Goal: Book appointment/travel/reservation

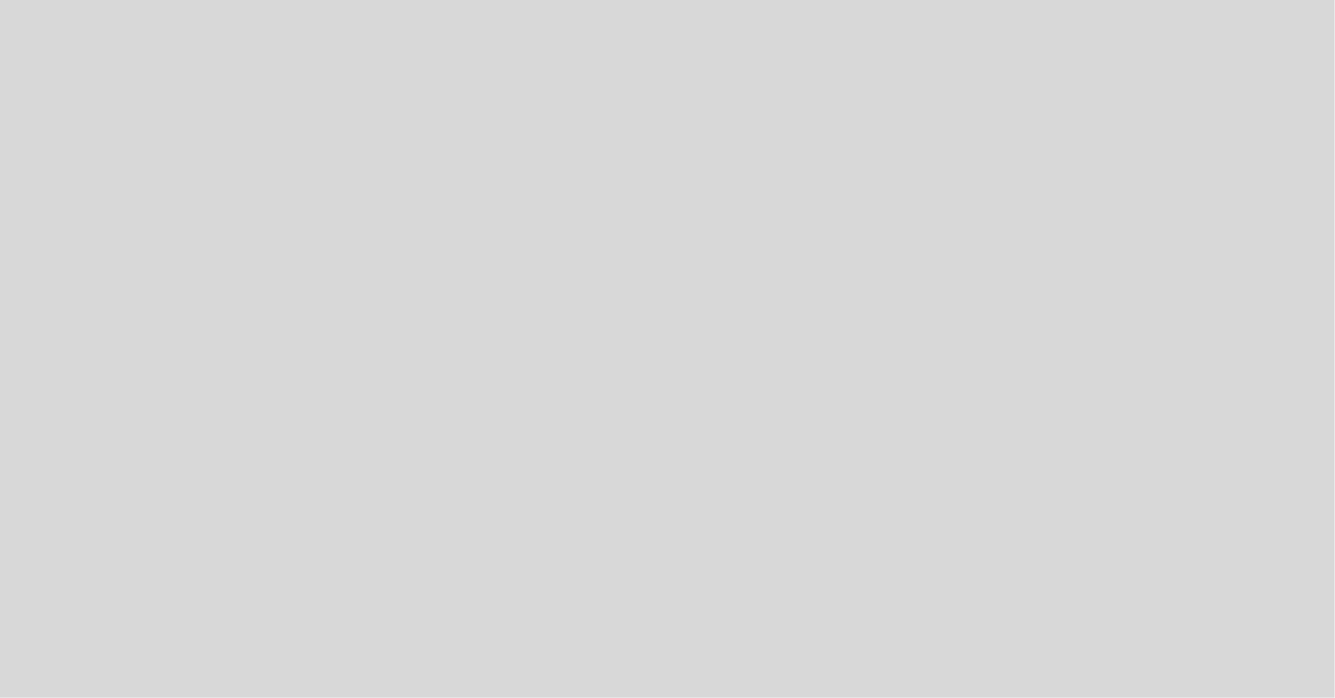
select select "es"
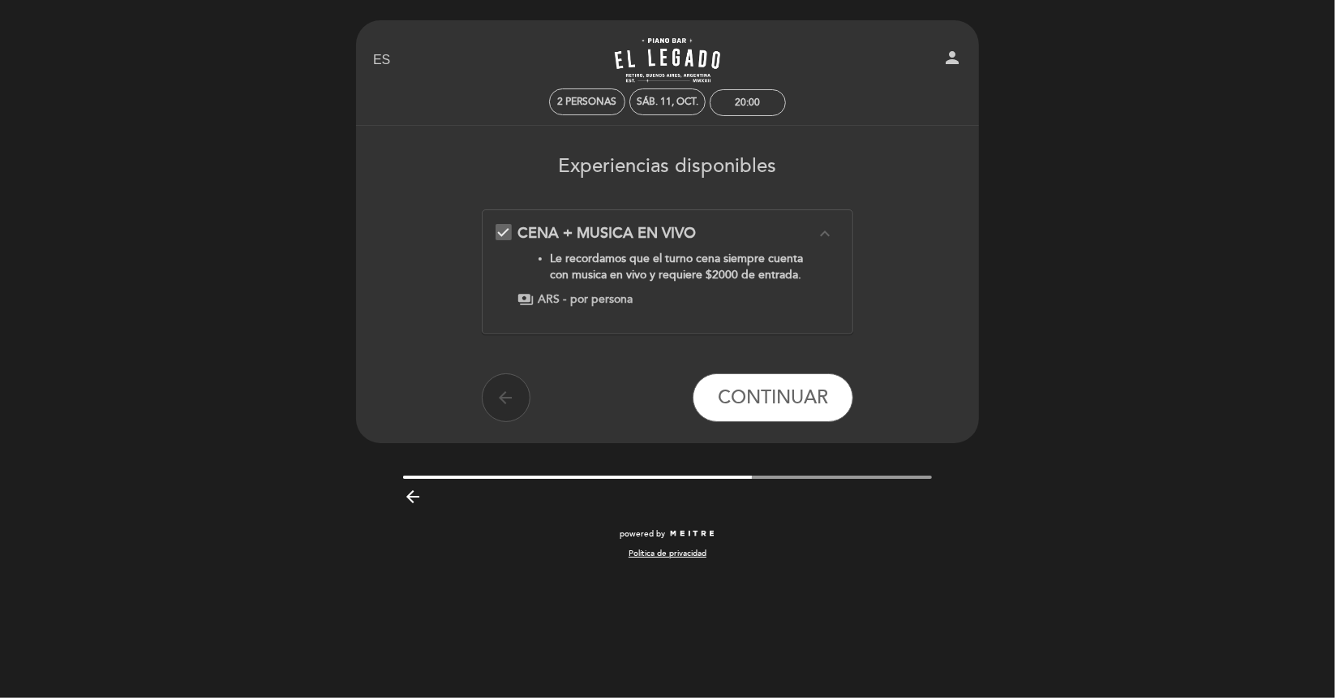
click at [507, 398] on icon "arrow_back" at bounding box center [506, 397] width 19 height 19
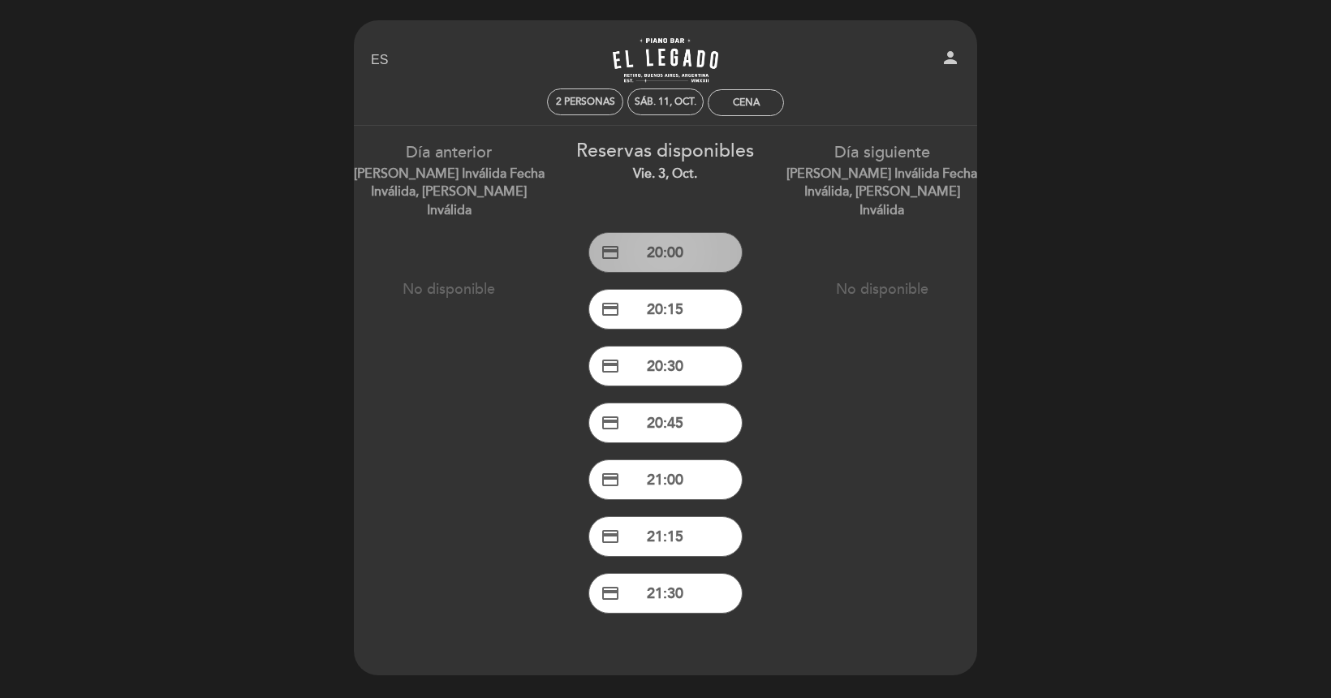
click at [672, 262] on button "credit_card 20:00" at bounding box center [665, 252] width 154 height 41
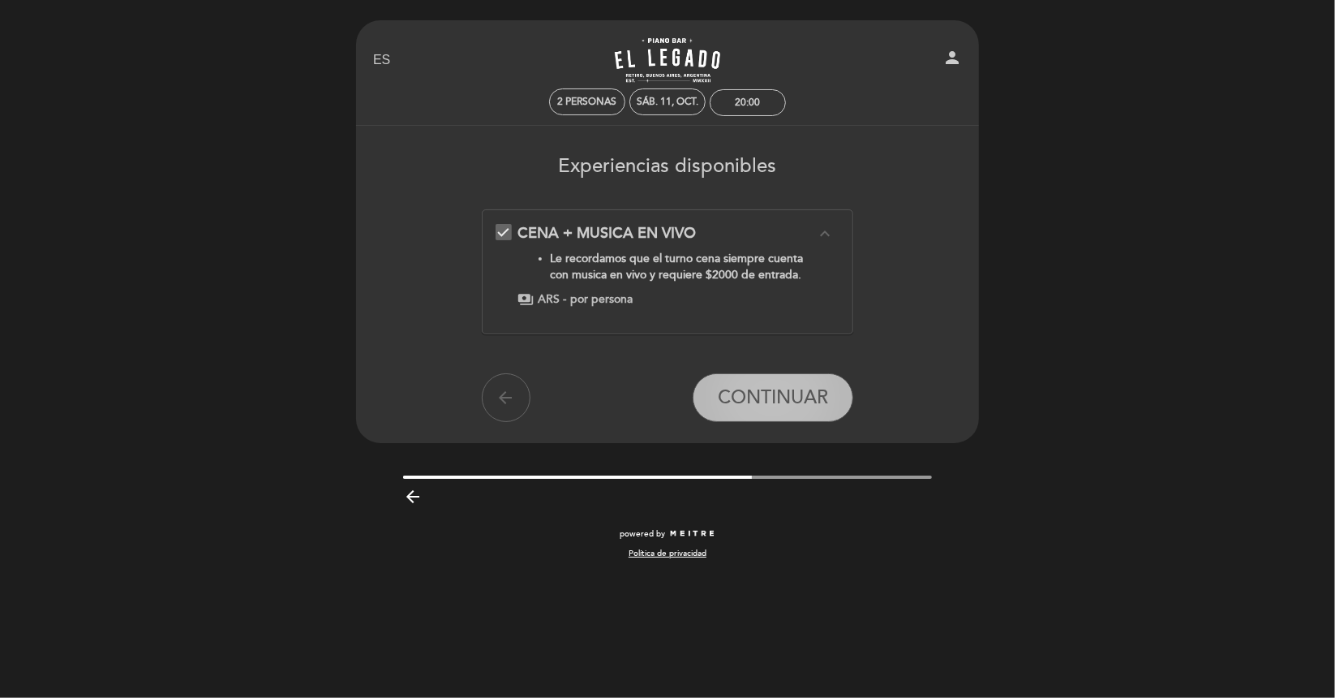
click at [768, 402] on span "CONTINUAR" at bounding box center [773, 397] width 110 height 23
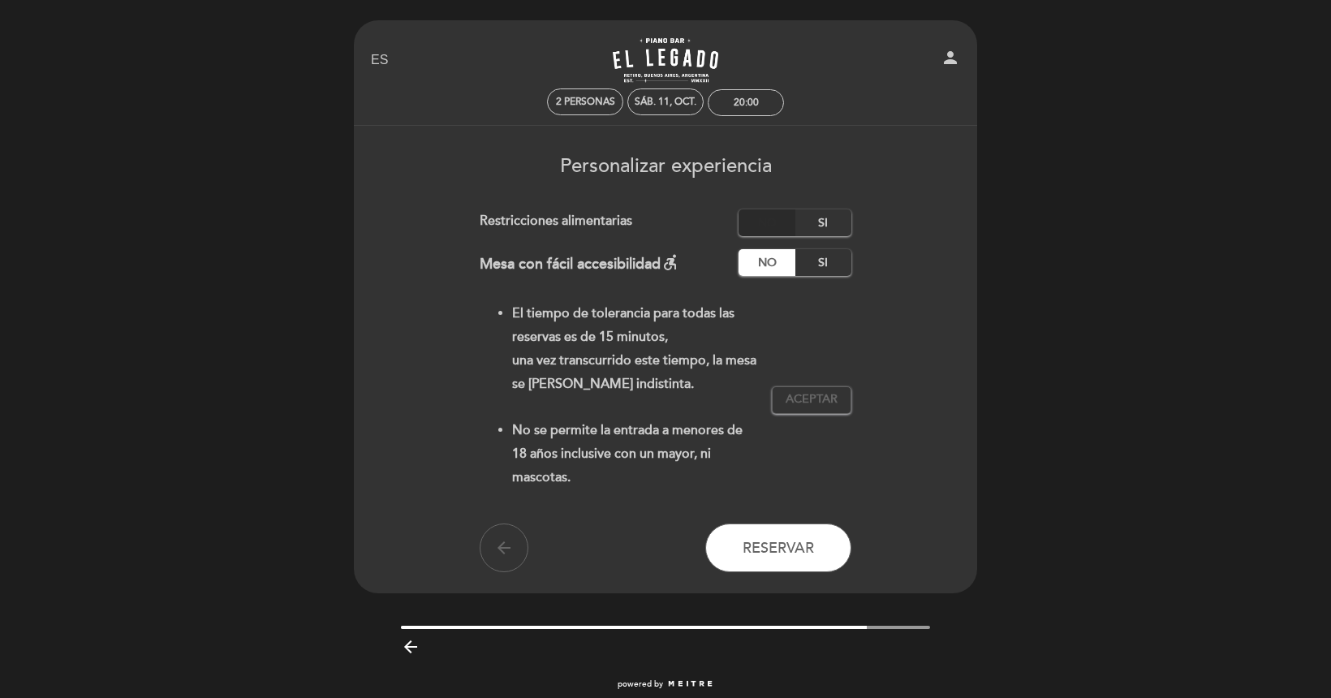
click at [785, 233] on label "No" at bounding box center [766, 222] width 57 height 27
click at [505, 540] on icon "arrow_back" at bounding box center [503, 547] width 19 height 19
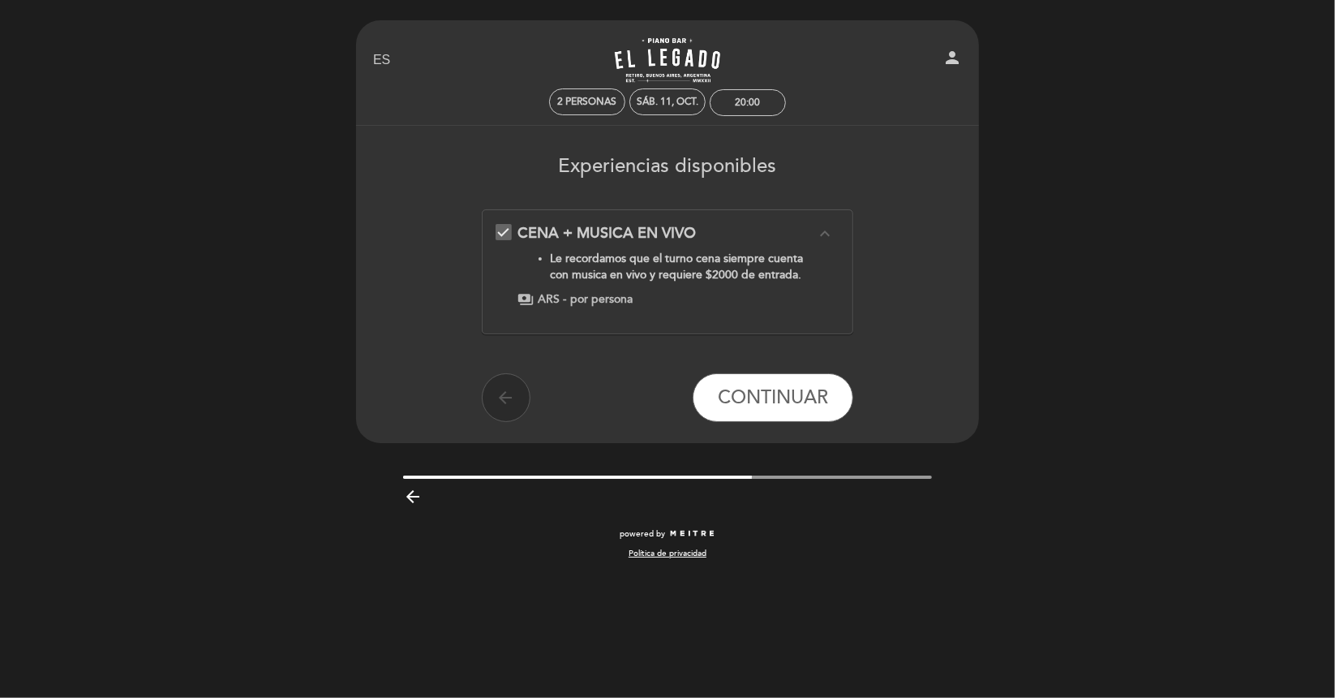
click at [507, 399] on icon "arrow_back" at bounding box center [506, 397] width 19 height 19
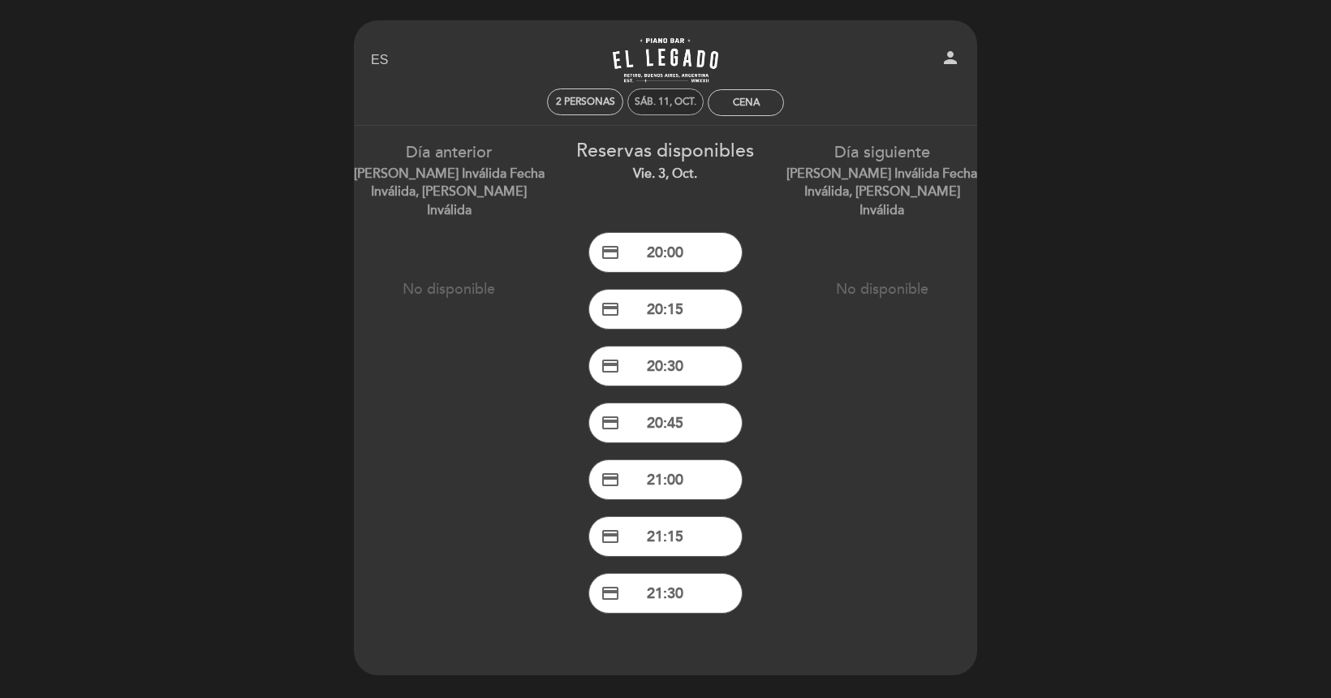
click at [646, 97] on div "sáb. 11, oct." at bounding box center [665, 102] width 62 height 12
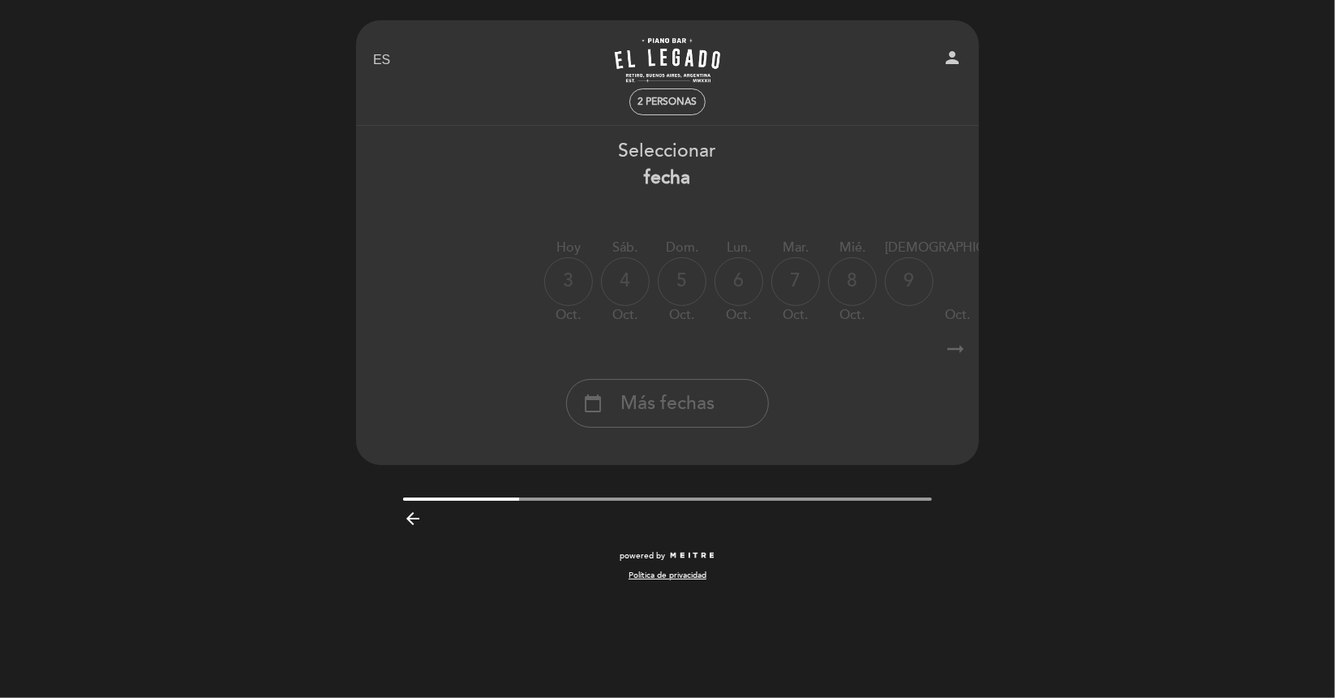
drag, startPoint x: 669, startPoint y: 335, endPoint x: 806, endPoint y: 346, distance: 137.6
click at [806, 346] on div "arrow_right_alt arrow_right_alt" at bounding box center [667, 349] width 625 height 35
click at [952, 353] on icon "arrow_right_alt" at bounding box center [956, 349] width 24 height 35
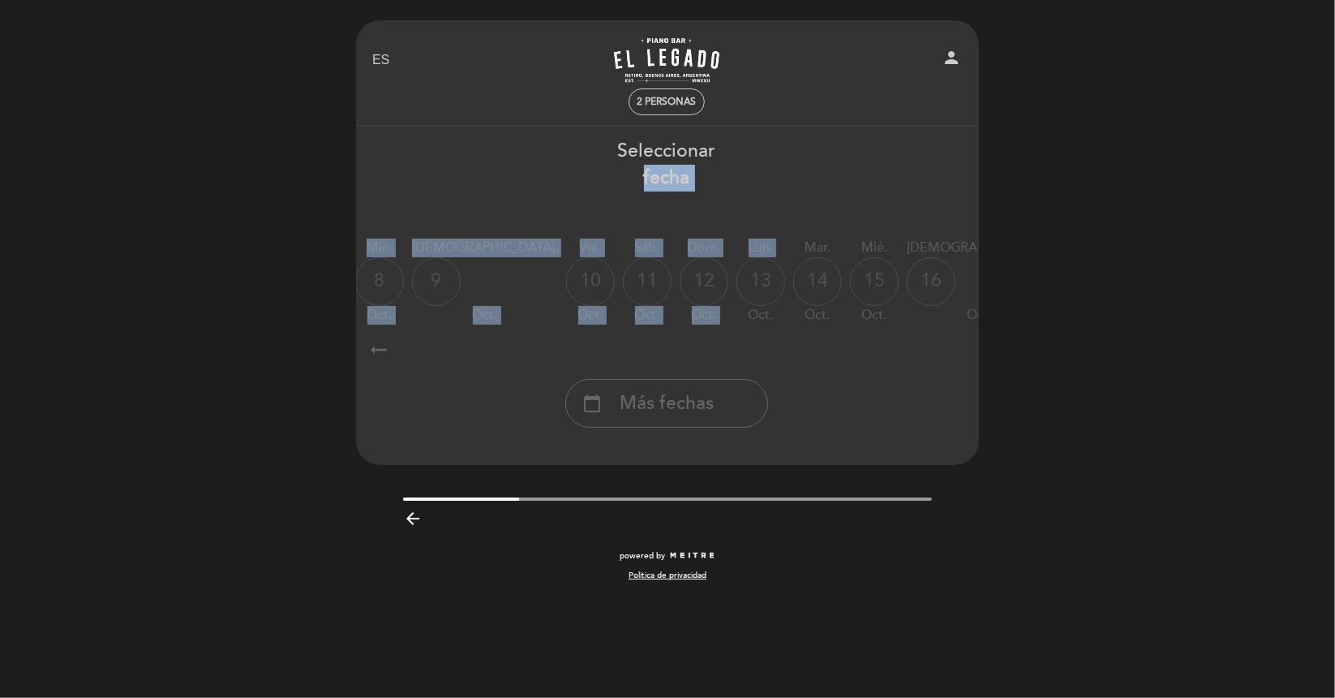
drag, startPoint x: 643, startPoint y: 187, endPoint x: 643, endPoint y: 270, distance: 82.8
click at [643, 270] on div "Seleccionar fecha Hoy [DATE] sáb. [DATE] dom. [DATE] lun. [DATE] [DATE] oct. mi…" at bounding box center [667, 283] width 625 height 290
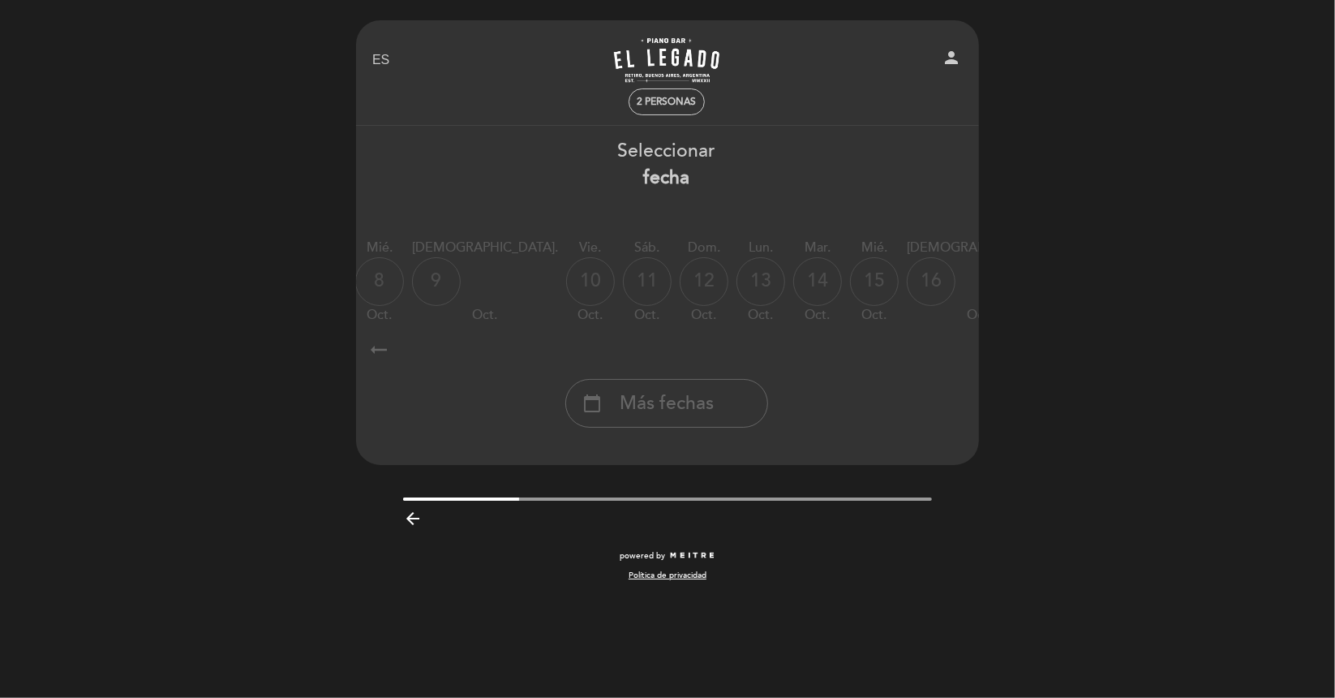
click at [793, 264] on div "[DATE] oct." at bounding box center [817, 282] width 49 height 86
click at [793, 270] on div "14" at bounding box center [817, 281] width 49 height 49
click at [793, 293] on div "14" at bounding box center [817, 281] width 49 height 49
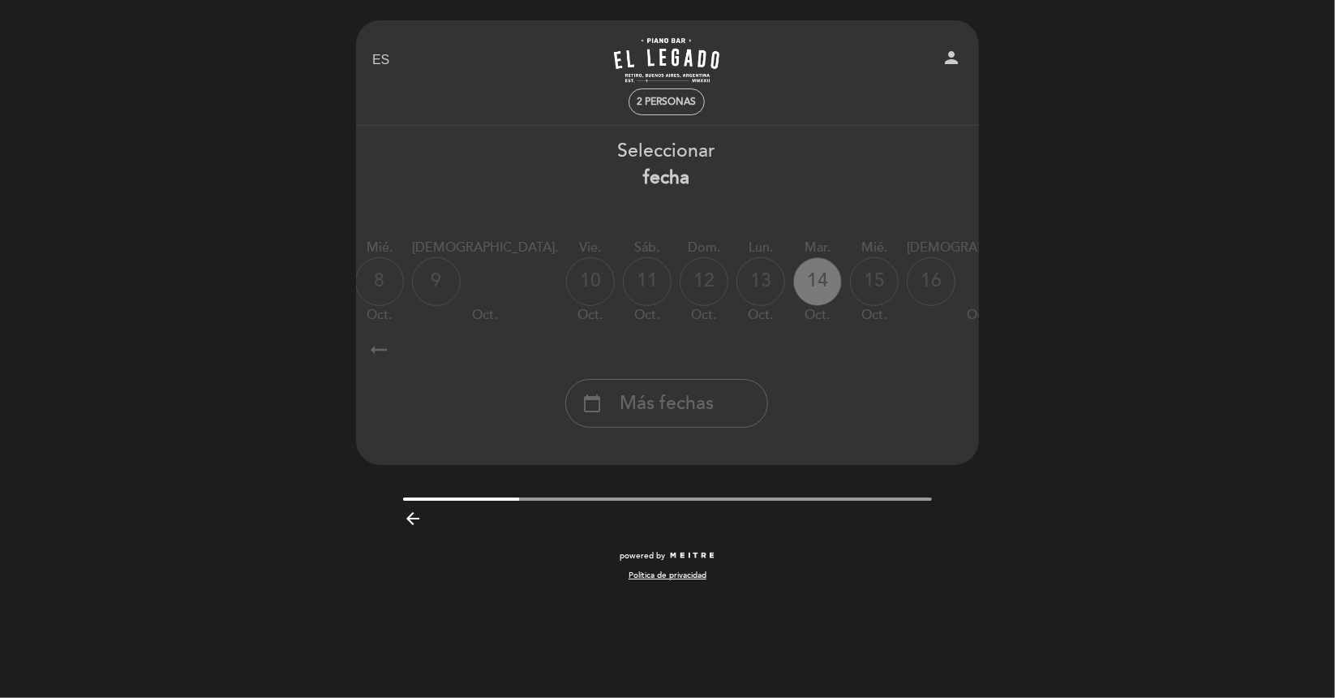
click at [793, 293] on div "14" at bounding box center [817, 281] width 49 height 49
